Goal: Information Seeking & Learning: Understand process/instructions

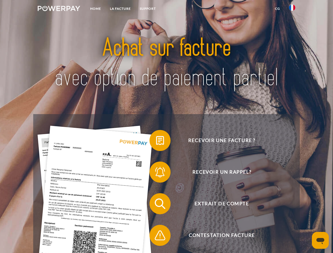
click at [59, 9] on img at bounding box center [59, 8] width 42 height 5
click at [292, 9] on img at bounding box center [292, 7] width 6 height 6
click at [278, 9] on link "CG" at bounding box center [278, 8] width 14 height 9
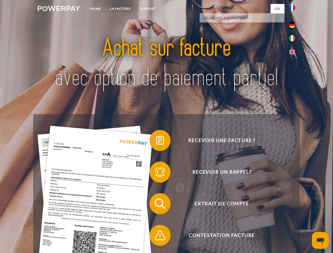
click at [156, 142] on span at bounding box center [152, 140] width 26 height 26
click at [156, 173] on span at bounding box center [152, 172] width 26 height 26
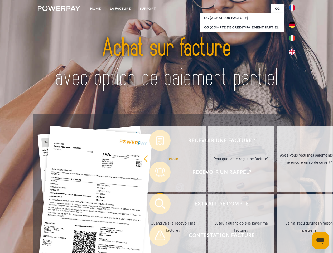
click at [208, 205] on link "Jusqu'à quand dois-je payer ma facture?" at bounding box center [241, 227] width 66 height 66
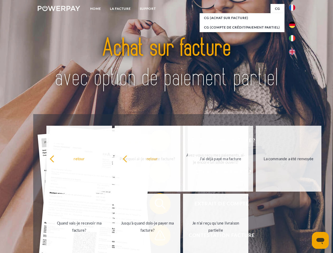
click at [156, 237] on span at bounding box center [152, 235] width 26 height 26
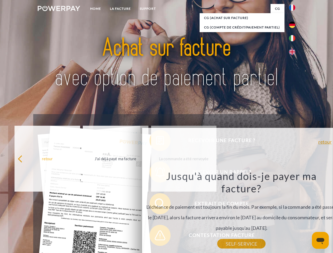
click at [321, 241] on icon "Ouvrir la fenêtre de messagerie" at bounding box center [321, 241] width 8 height 6
